Goal: Task Accomplishment & Management: Use online tool/utility

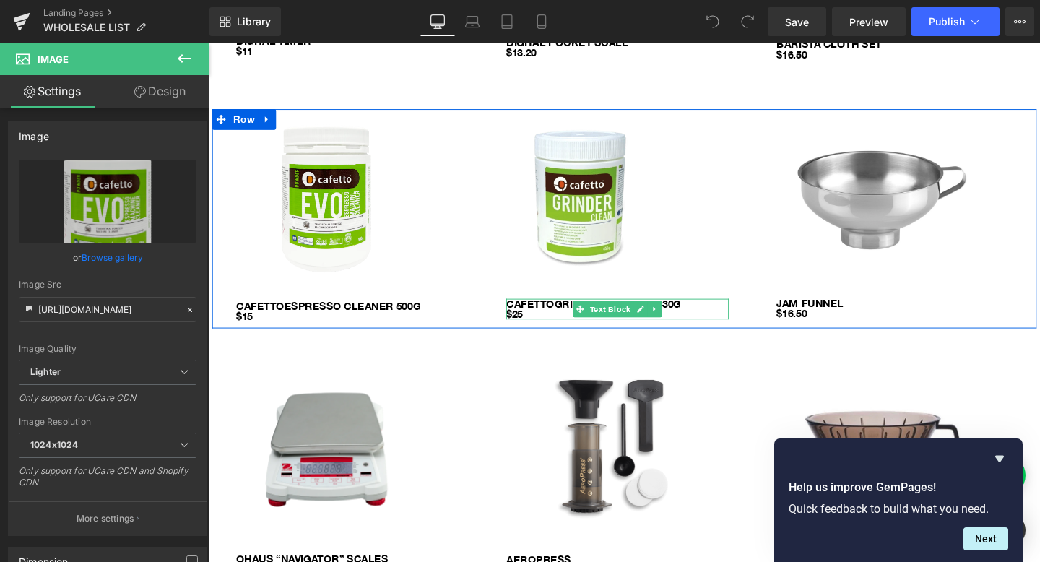
click at [543, 323] on p "$25" at bounding box center [638, 328] width 233 height 11
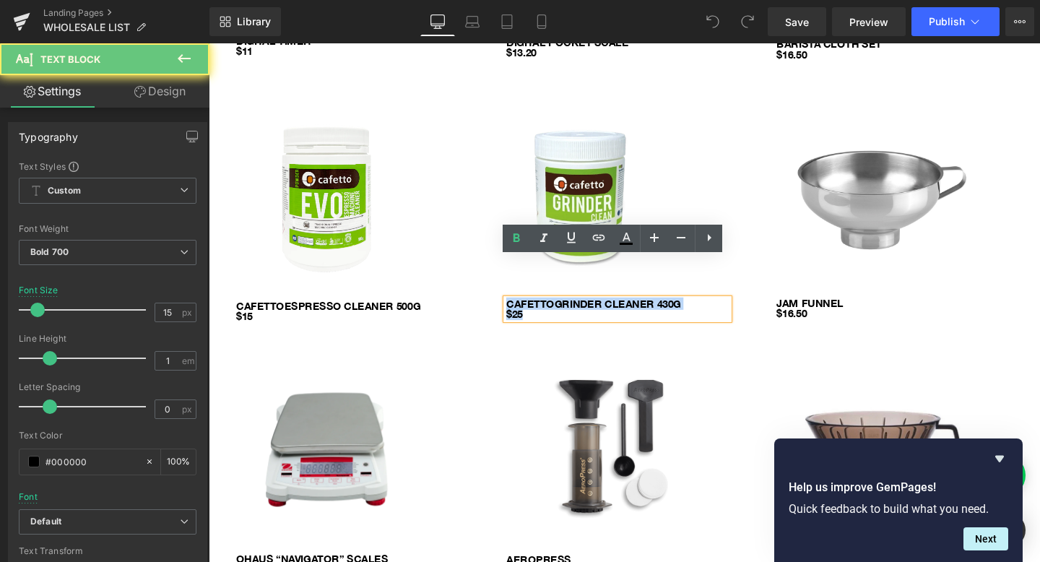
drag, startPoint x: 551, startPoint y: 281, endPoint x: 501, endPoint y: 269, distance: 51.9
click at [501, 269] on div "Image CAFETTOESPRESSO CLEANER 500G $15 Text Block Image CAFETTOGRINDER CLEANER …" at bounding box center [645, 228] width 867 height 230
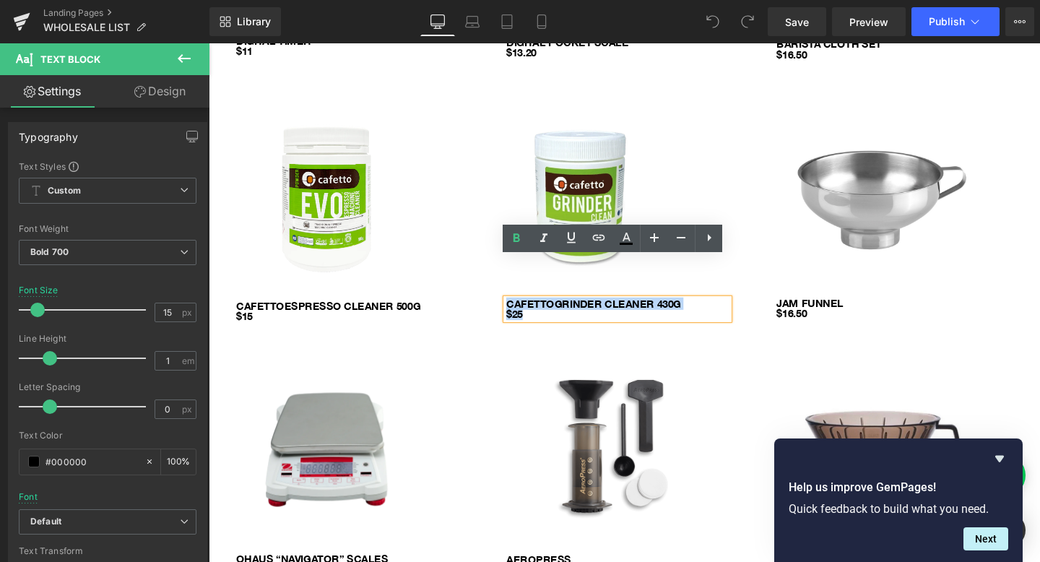
copy div "CAFETTOGRINDER CLEANER 430G $25"
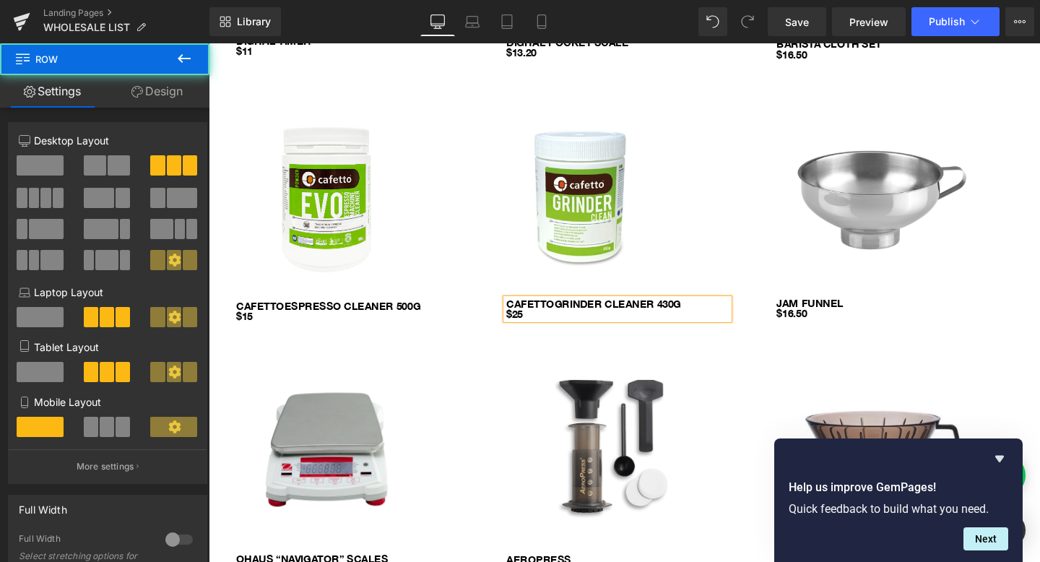
click at [301, 268] on div "Image CAFETTOESPRESSO CLEANER 500G $15 Text Block" at bounding box center [369, 234] width 284 height 201
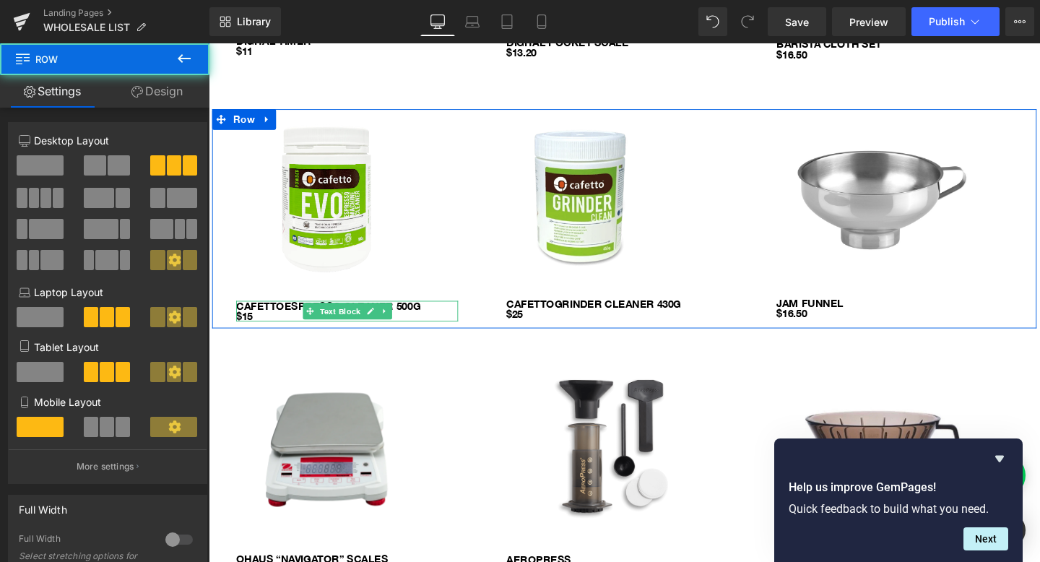
click at [289, 314] on p "CAFETTOESPRESSO CLEANER 500G" at bounding box center [354, 319] width 233 height 11
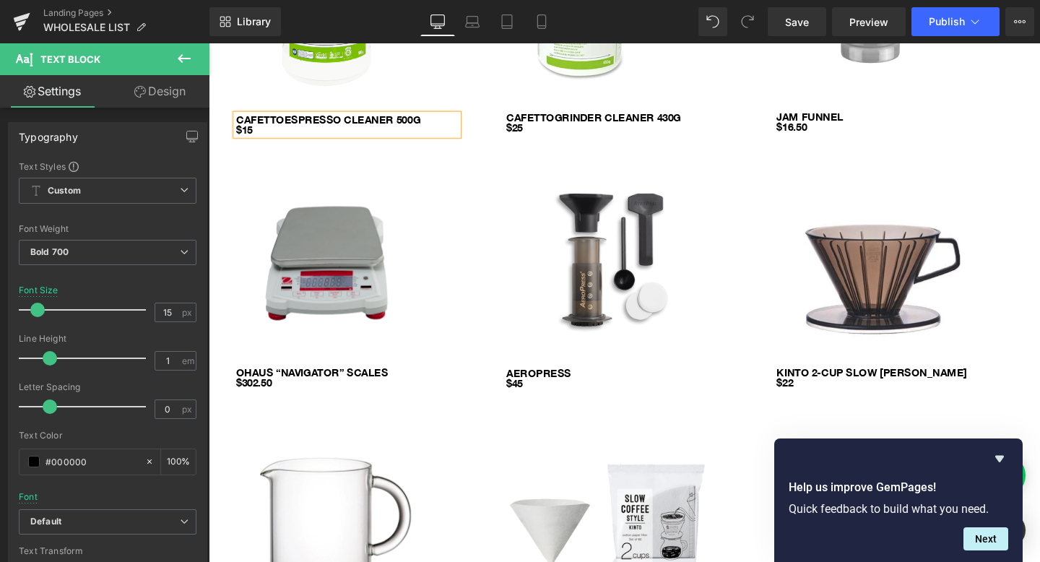
scroll to position [10232, 0]
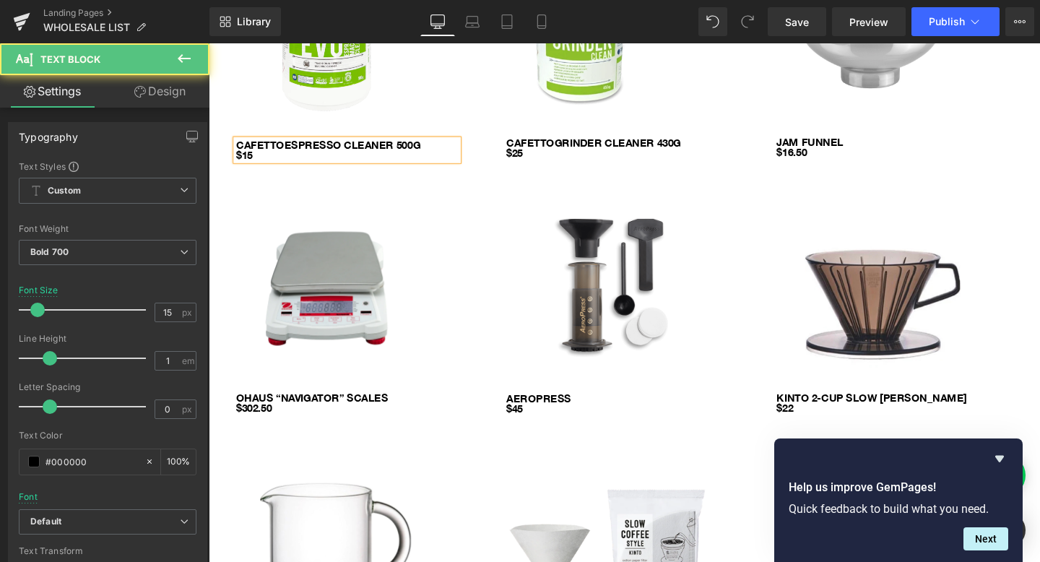
click at [292, 144] on p "CAFETTOESPRESSO CLEANER 500G" at bounding box center [354, 149] width 233 height 11
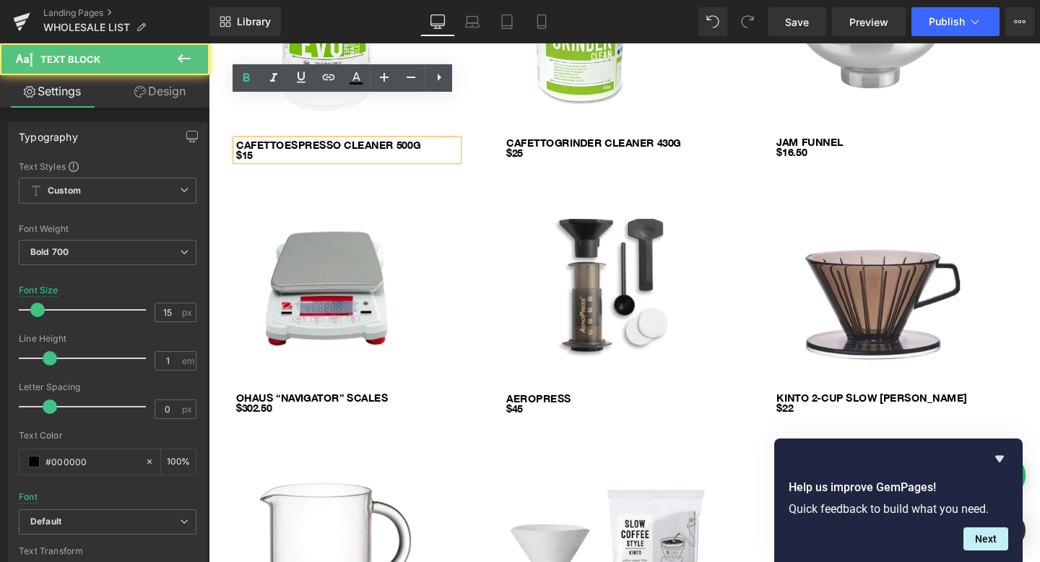
click at [290, 144] on p "CAFETTOESPRESSO CLEANER 500G" at bounding box center [354, 149] width 233 height 11
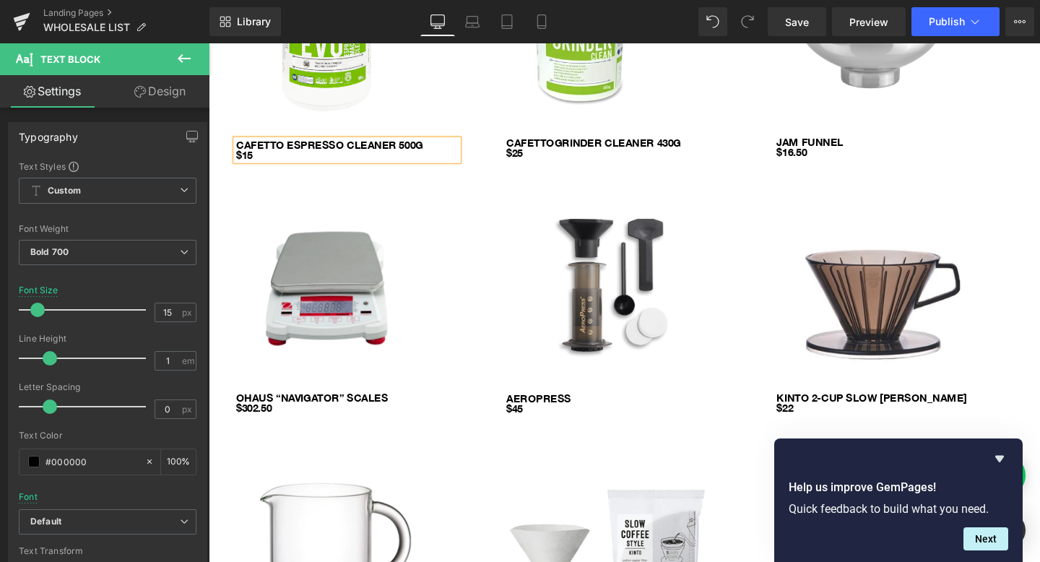
scroll to position [10235, 0]
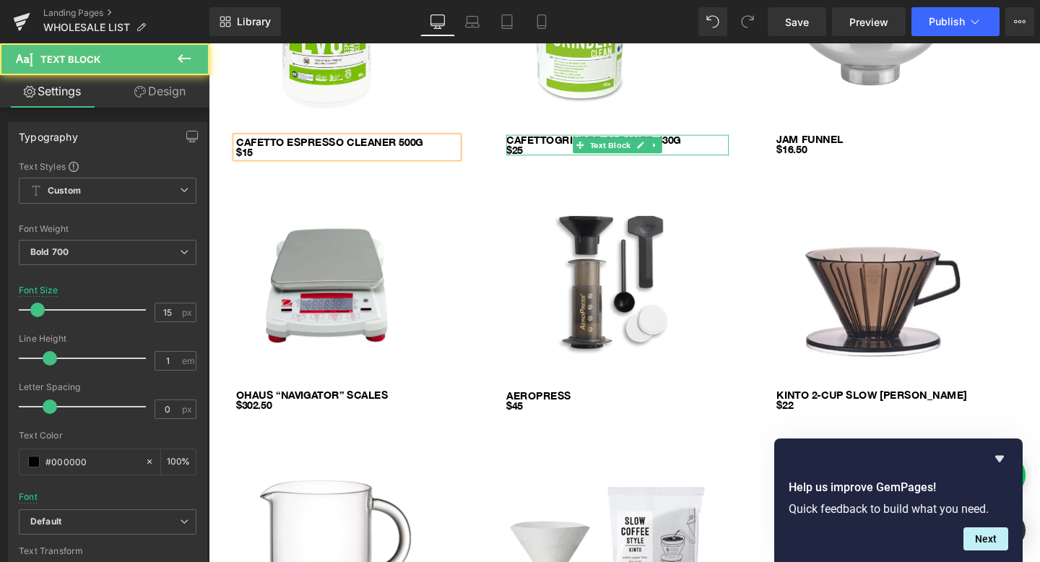
click at [582, 139] on p "CAFETTOGRINDER CLEANER 430G" at bounding box center [638, 144] width 233 height 11
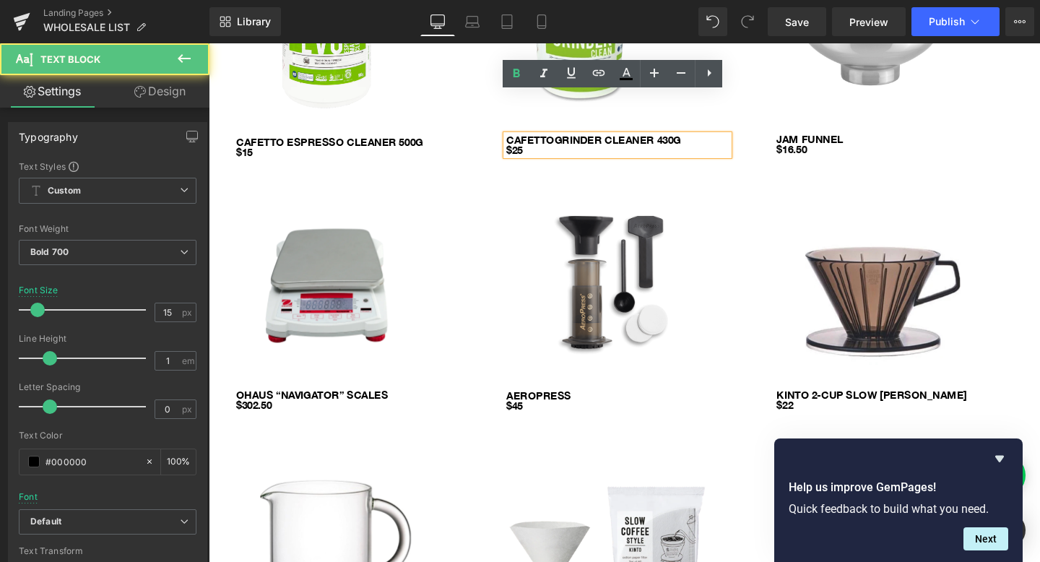
scroll to position [10239, 0]
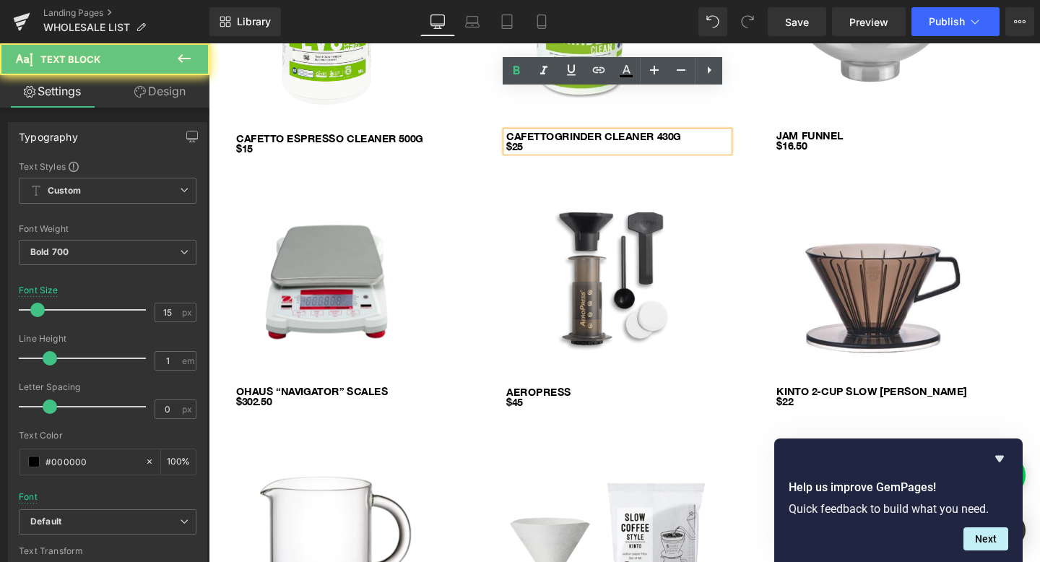
click at [579, 147] on p "$25" at bounding box center [638, 152] width 233 height 11
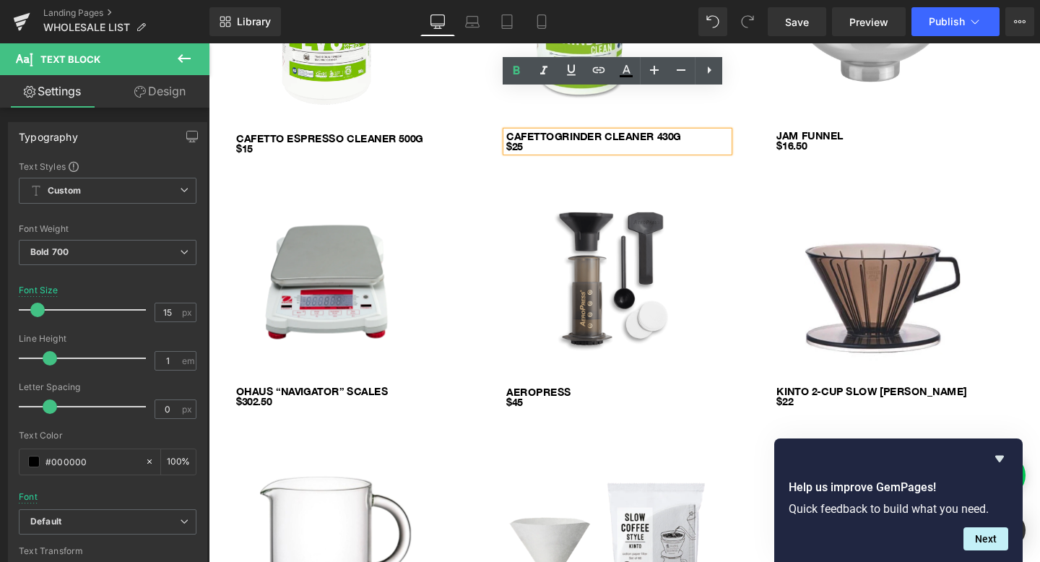
click at [571, 136] on p "CAFETTOGRINDER CLEANER 430G" at bounding box center [638, 141] width 233 height 11
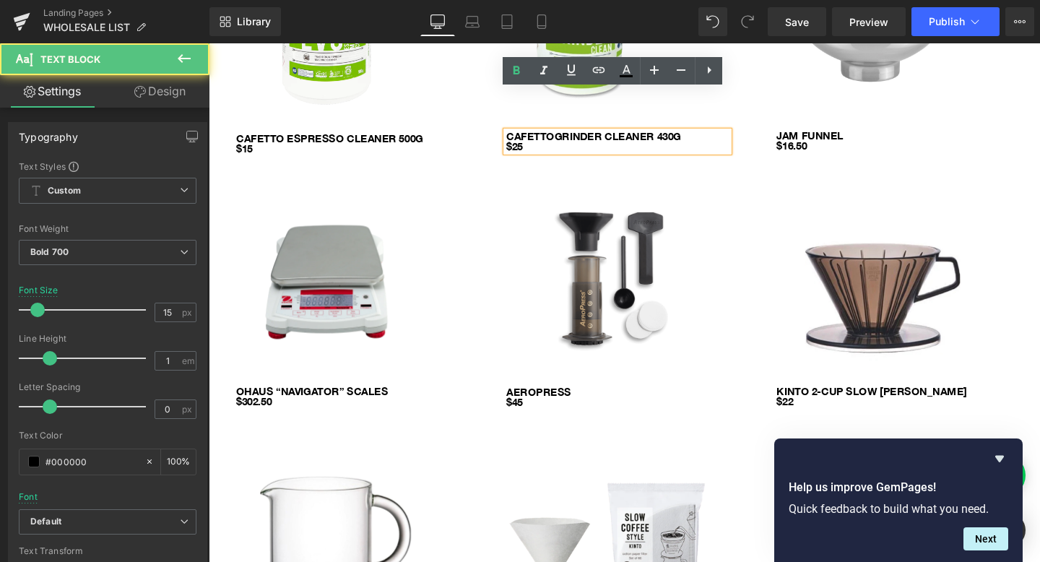
click at [574, 136] on p "CAFETTOGRINDER CLEANER 430G" at bounding box center [638, 141] width 233 height 11
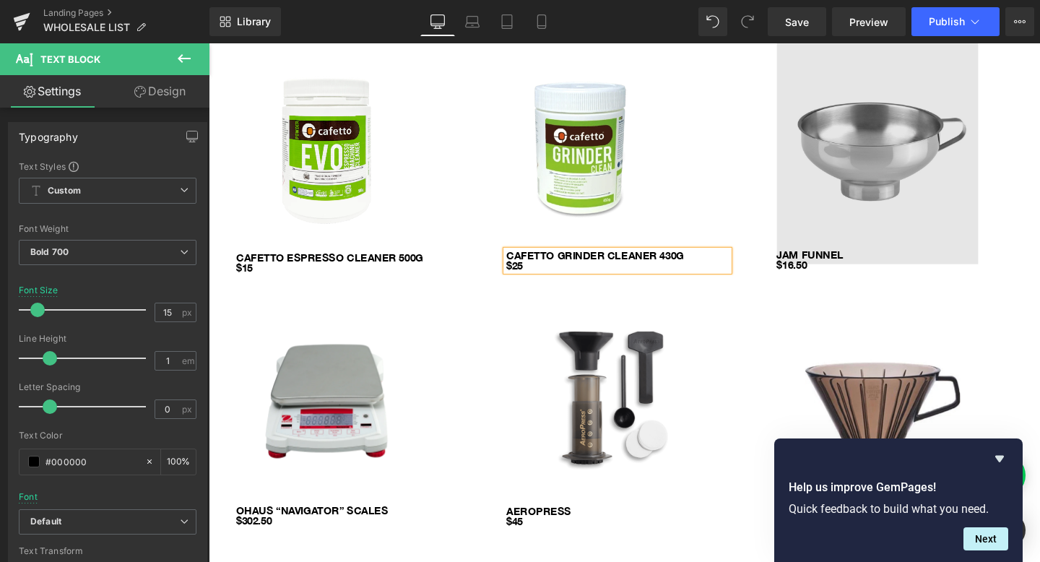
scroll to position [10175, 0]
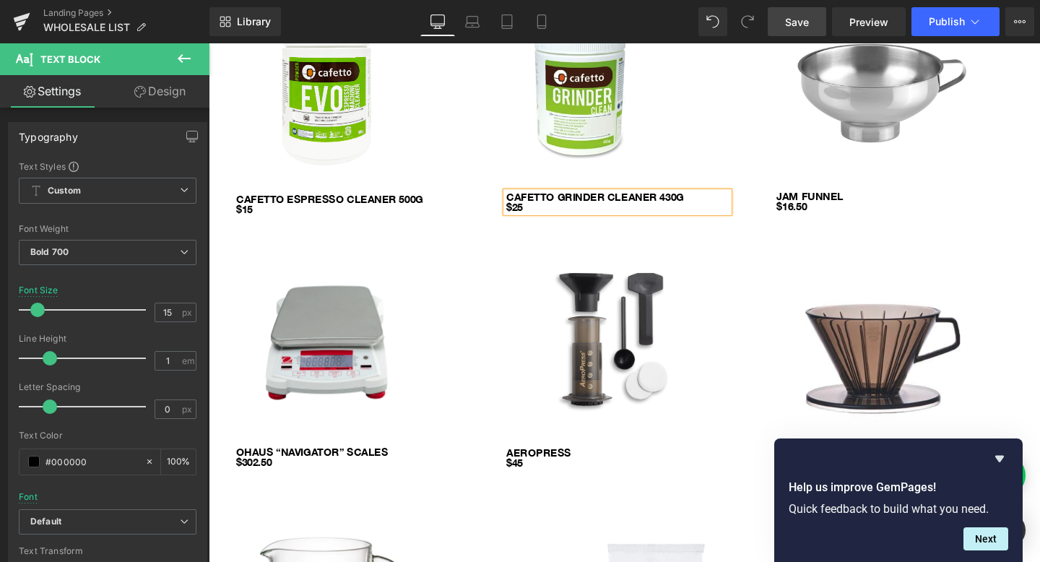
click at [803, 20] on span "Save" at bounding box center [797, 21] width 24 height 15
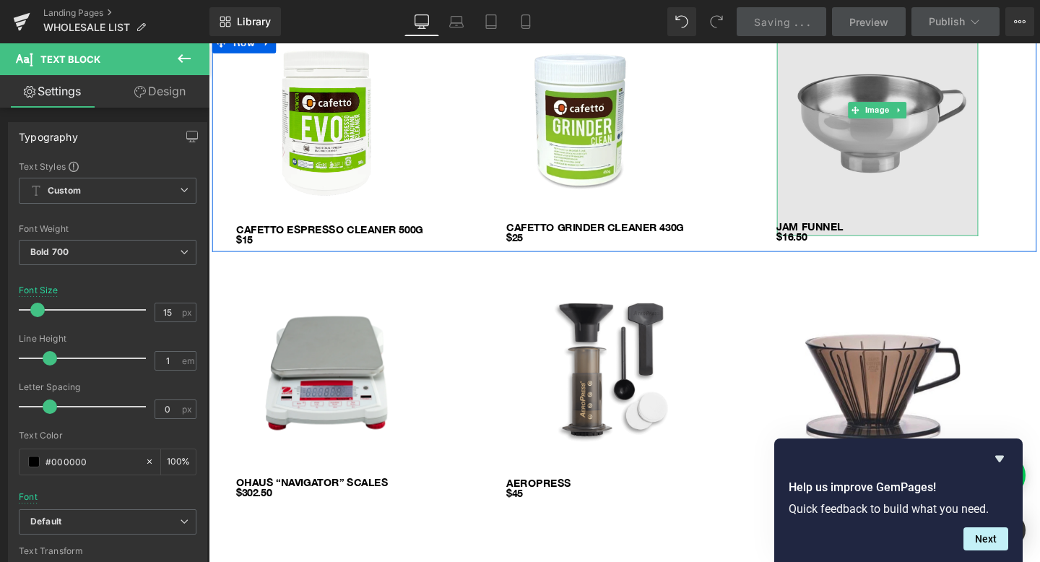
scroll to position [10138, 0]
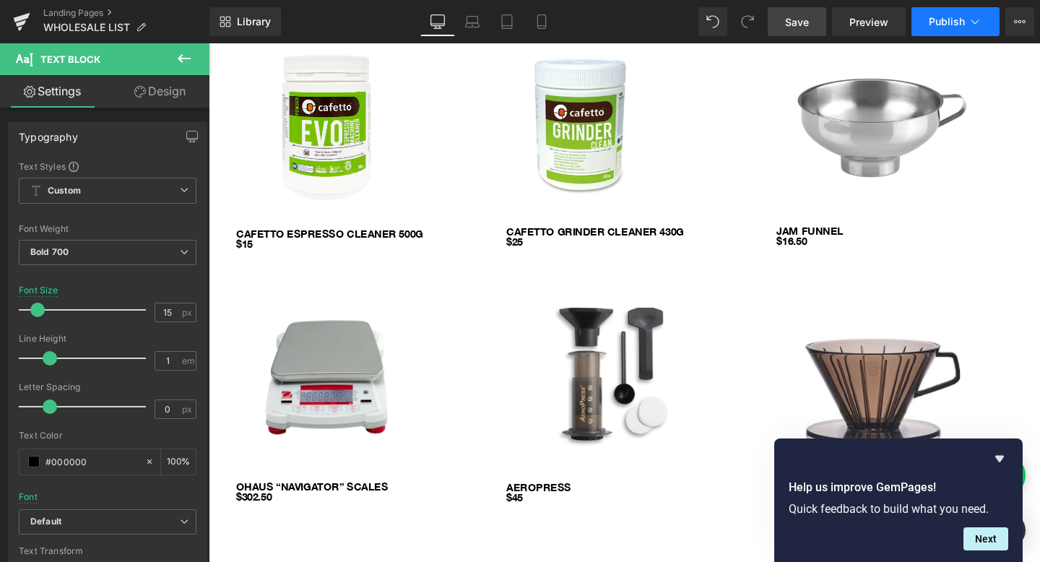
click at [948, 25] on span "Publish" at bounding box center [947, 22] width 36 height 12
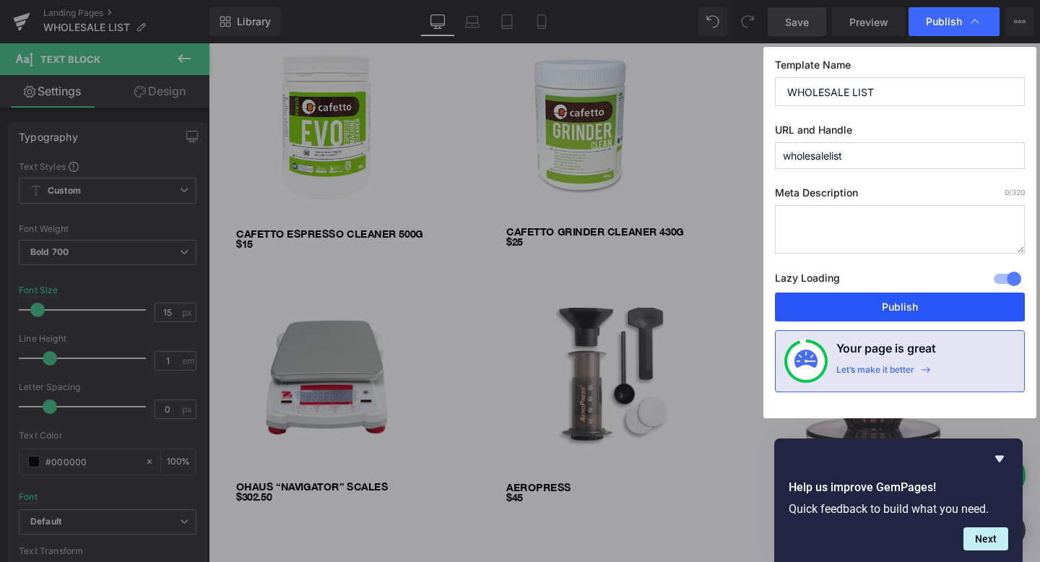
click at [928, 310] on button "Publish" at bounding box center [900, 307] width 250 height 29
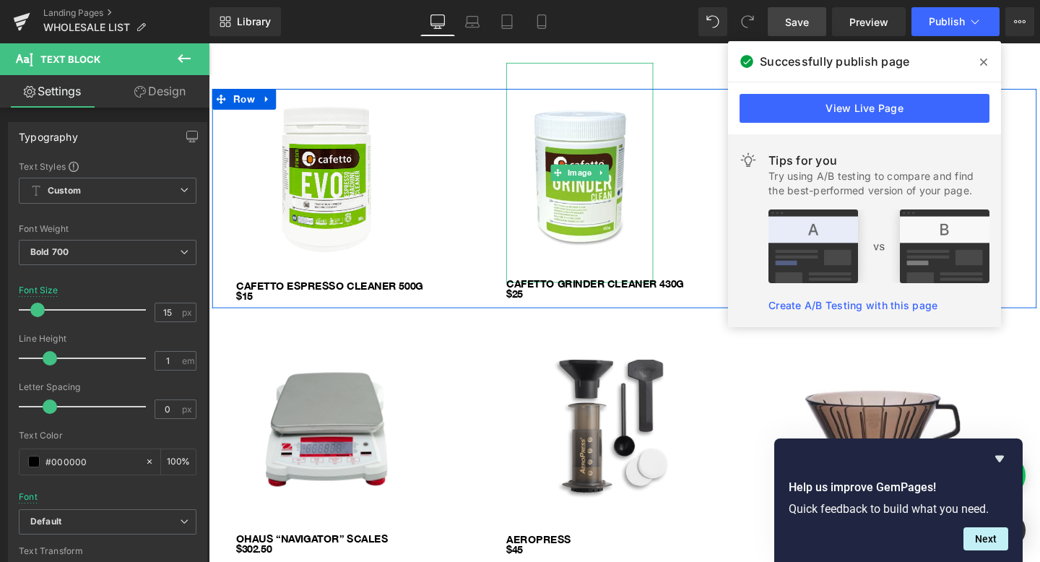
scroll to position [10081, 0]
